Goal: Task Accomplishment & Management: Manage account settings

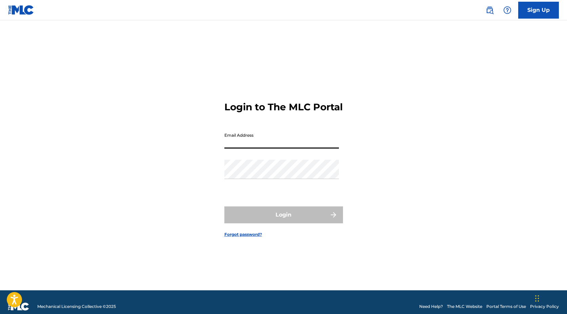
type input "[EMAIL_ADDRESS][DOMAIN_NAME]"
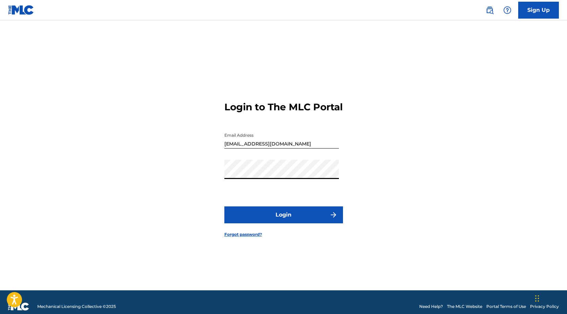
click at [281, 223] on button "Login" at bounding box center [283, 215] width 119 height 17
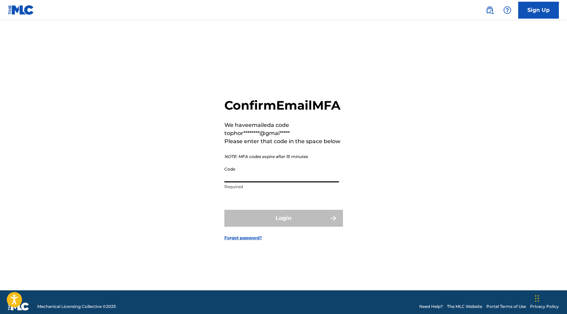
click at [247, 183] on input "Code" at bounding box center [281, 172] width 114 height 19
paste input "569520"
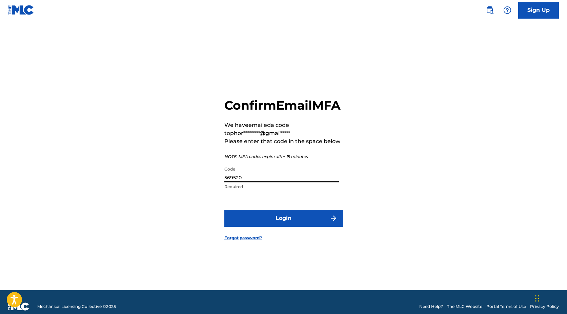
type input "569520"
click at [255, 220] on button "Login" at bounding box center [283, 218] width 119 height 17
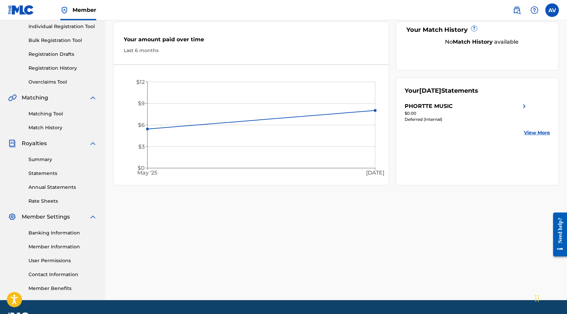
scroll to position [91, 0]
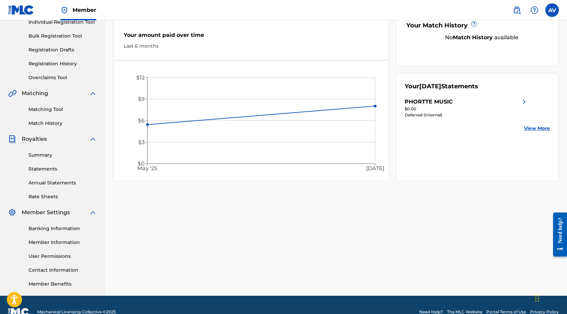
click at [46, 168] on link "Statements" at bounding box center [62, 169] width 68 height 7
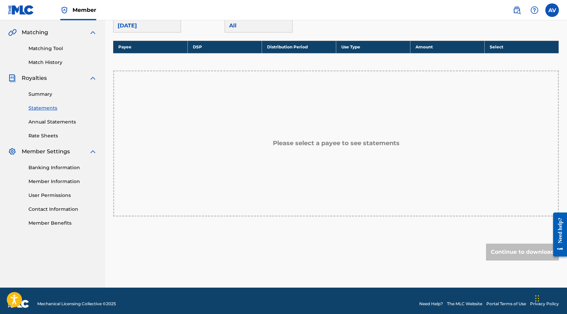
scroll to position [158, 0]
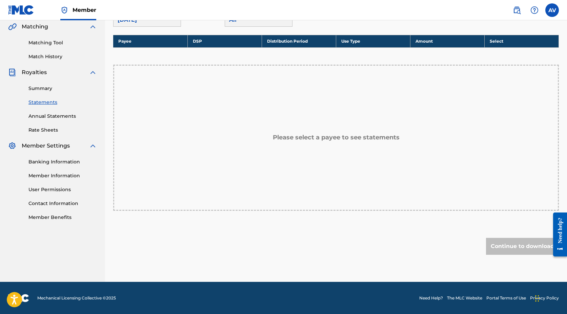
click at [54, 163] on link "Banking Information" at bounding box center [62, 162] width 68 height 7
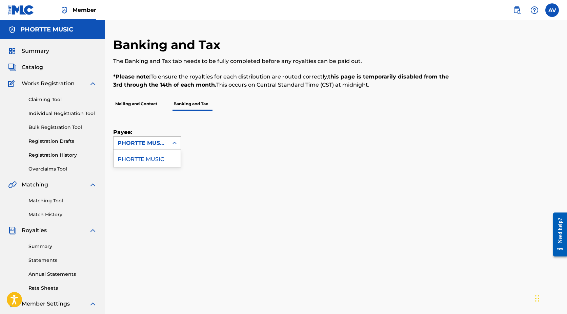
click at [178, 144] on div at bounding box center [174, 143] width 12 height 12
click at [166, 154] on div "PHORTTE MUSIC" at bounding box center [146, 158] width 67 height 17
click at [144, 104] on p "Mailing and Contact" at bounding box center [136, 104] width 46 height 14
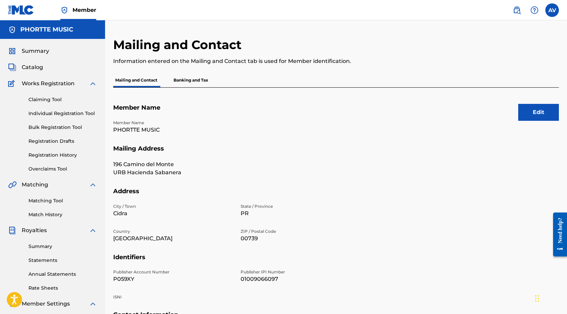
click at [538, 112] on button "Edit" at bounding box center [538, 112] width 41 height 17
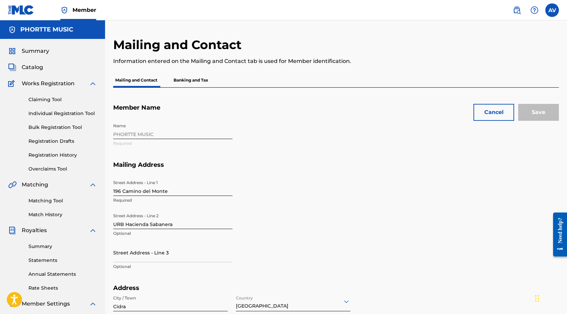
click at [150, 226] on input "URB Hacienda Sabanera" at bounding box center [172, 219] width 119 height 19
click at [123, 225] on input "URB Sabanera" at bounding box center [172, 219] width 119 height 19
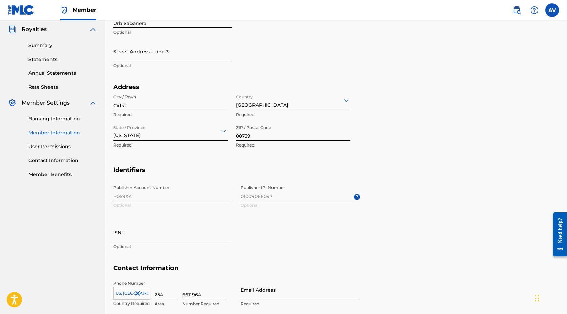
scroll to position [257, 0]
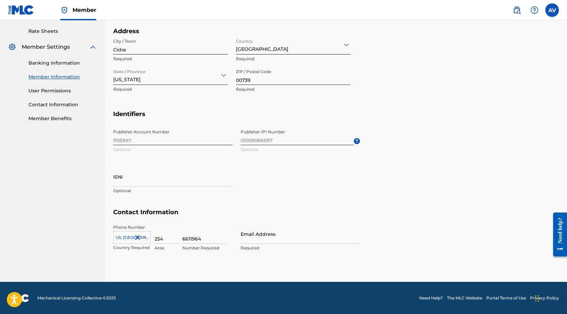
type input "Urb Sabanera"
click at [261, 238] on input "Email Address" at bounding box center [300, 234] width 119 height 19
type input "[EMAIL_ADDRESS][DOMAIN_NAME]"
click at [405, 151] on section "Identifiers Publisher Account Number P059XY Optional Publisher IPI Number 01009…" at bounding box center [335, 159] width 445 height 99
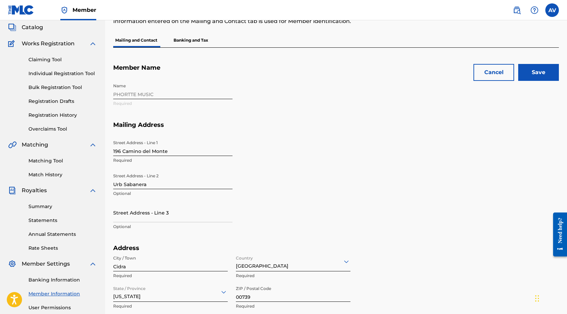
scroll to position [26, 0]
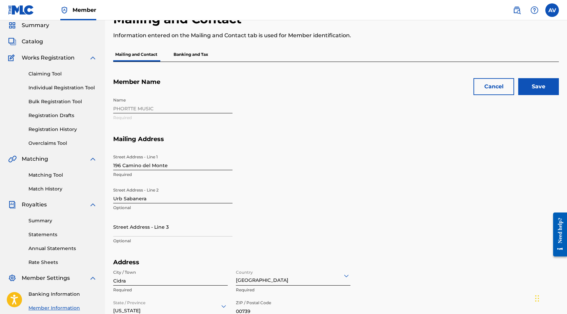
click at [540, 89] on input "Save" at bounding box center [538, 86] width 41 height 17
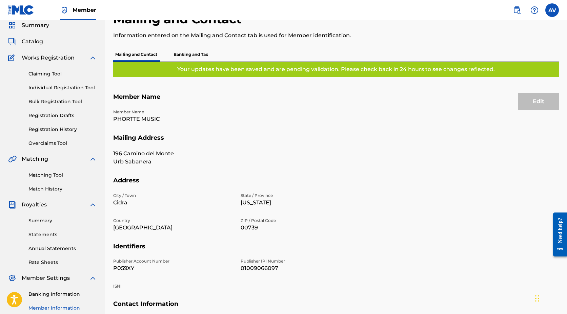
click at [189, 51] on p "Banking and Tax" at bounding box center [190, 54] width 39 height 14
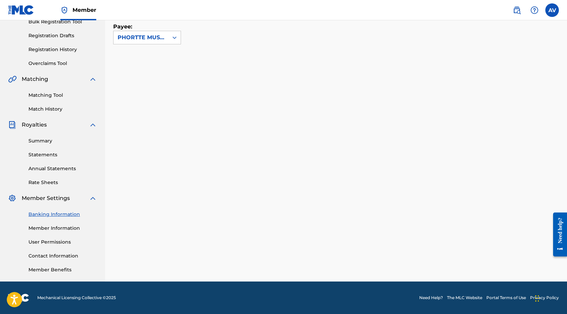
scroll to position [172, 0]
